Goal: Navigation & Orientation: Find specific page/section

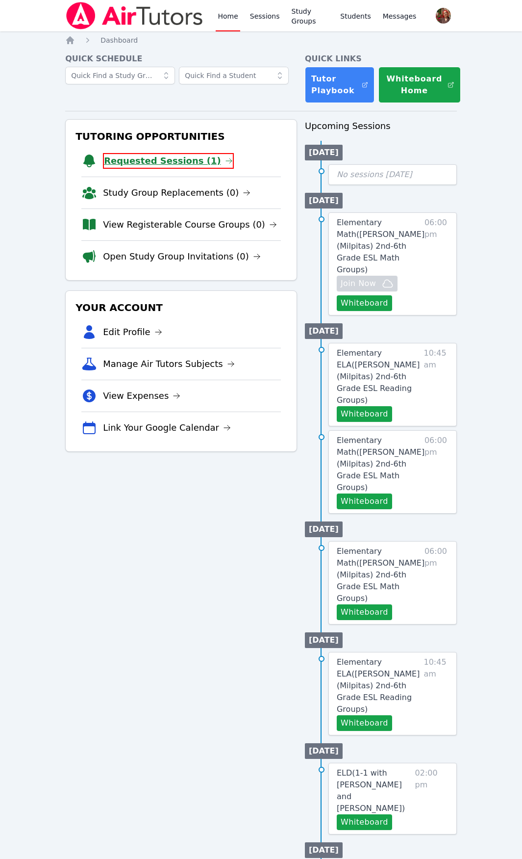
click at [185, 162] on link "Requested Sessions (1)" at bounding box center [168, 161] width 131 height 16
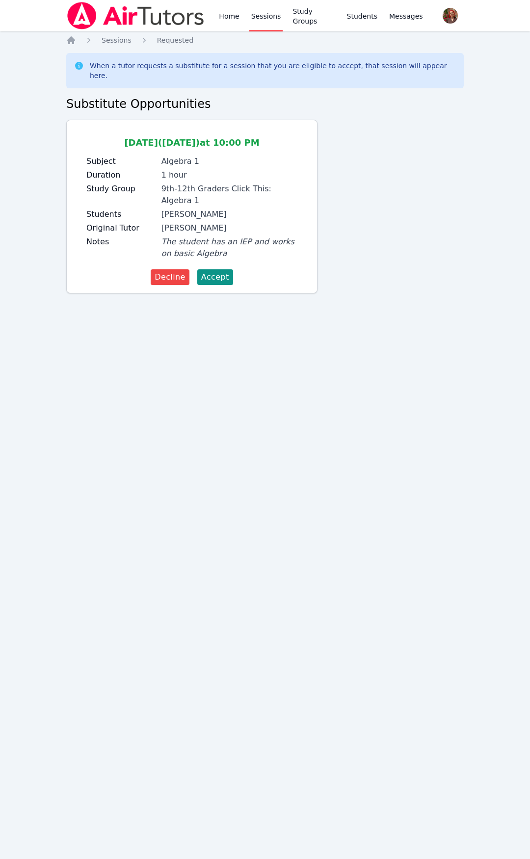
click at [115, 13] on img at bounding box center [135, 15] width 139 height 27
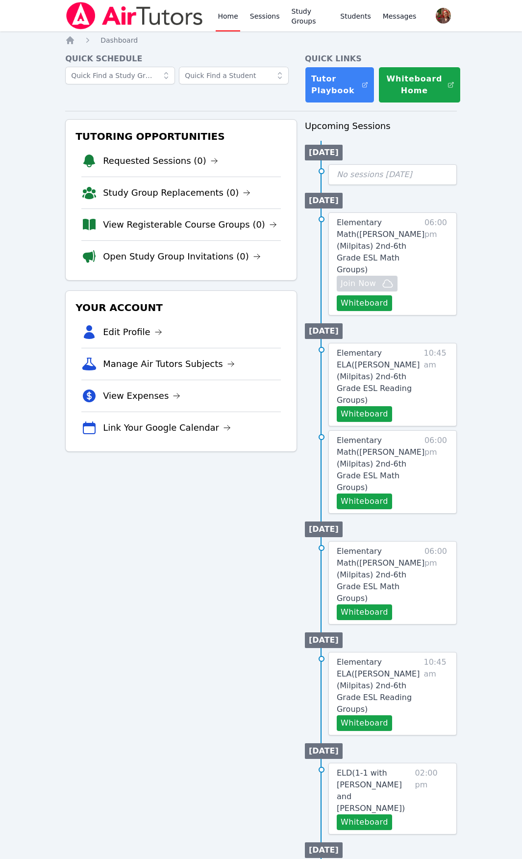
click at [157, 13] on img at bounding box center [134, 15] width 139 height 27
click at [165, 10] on img at bounding box center [134, 15] width 139 height 27
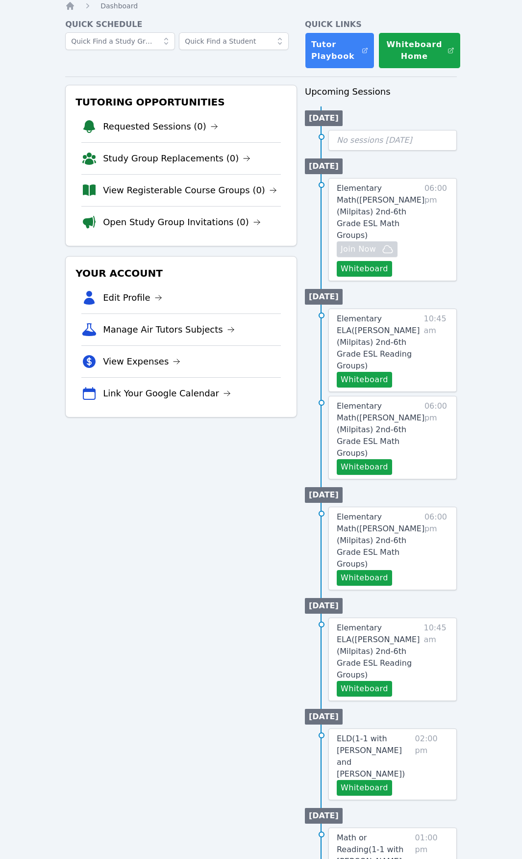
scroll to position [49, 0]
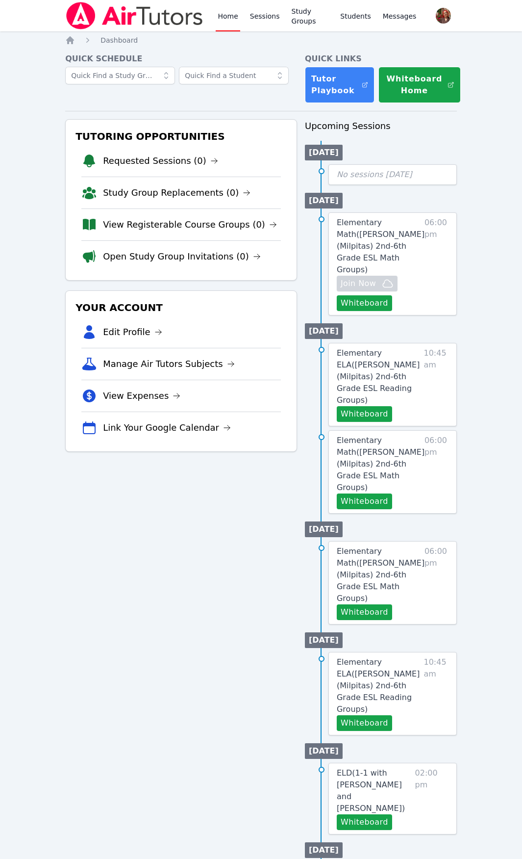
scroll to position [49, 0]
